Goal: Navigation & Orientation: Find specific page/section

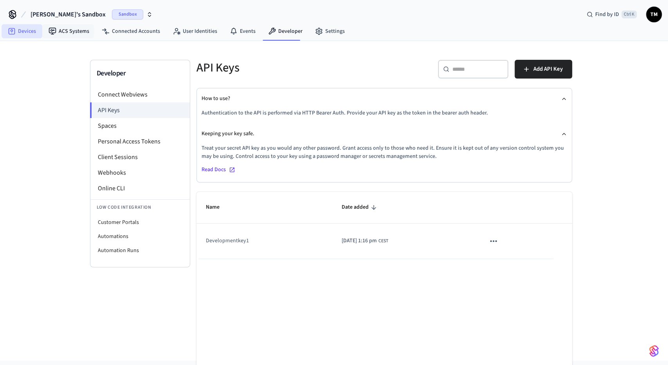
click at [34, 31] on link "Devices" at bounding box center [22, 31] width 41 height 14
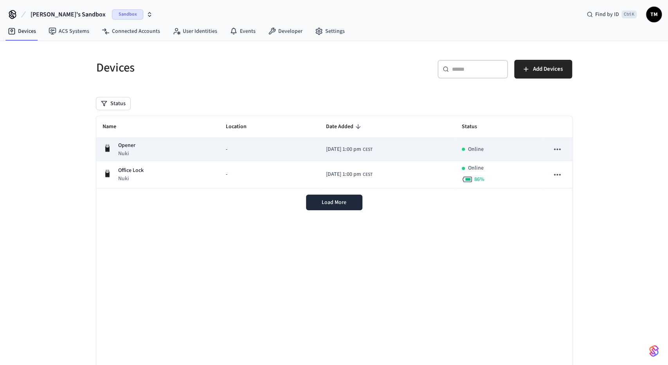
click at [555, 149] on icon "sticky table" at bounding box center [557, 149] width 10 height 10
click at [500, 147] on div at bounding box center [334, 182] width 668 height 365
click at [290, 153] on td "-" at bounding box center [269, 149] width 100 height 23
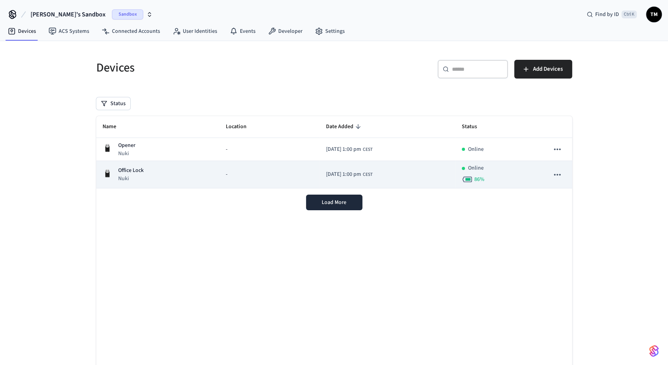
click at [136, 176] on p "Nuki" at bounding box center [130, 179] width 25 height 8
